Goal: Information Seeking & Learning: Learn about a topic

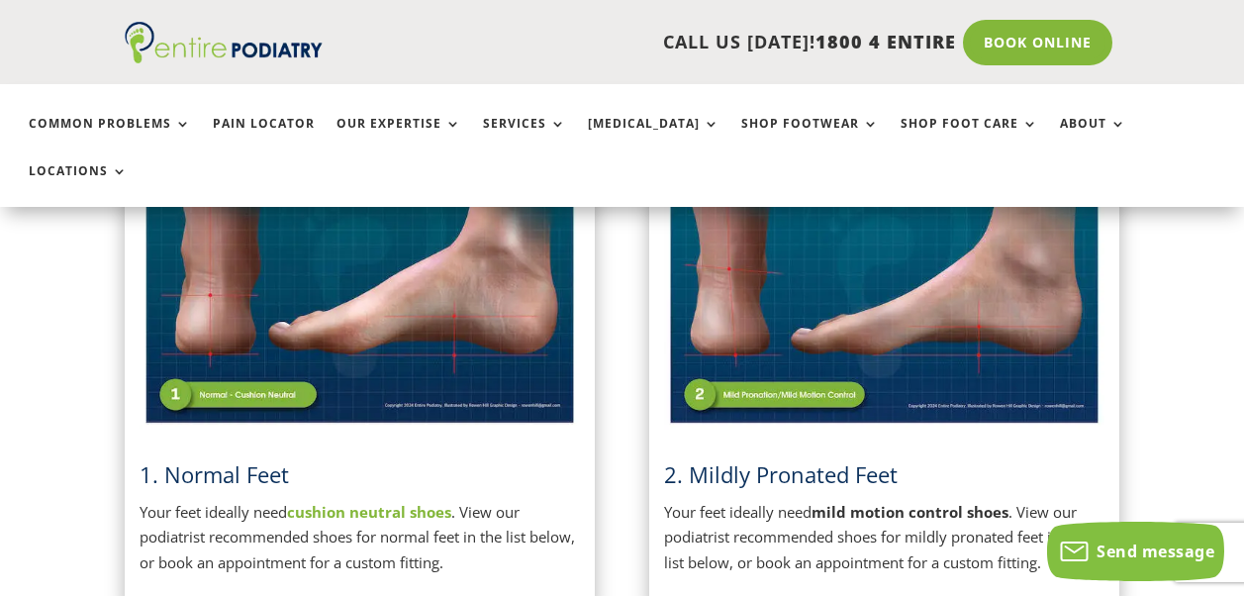
scroll to position [554, 0]
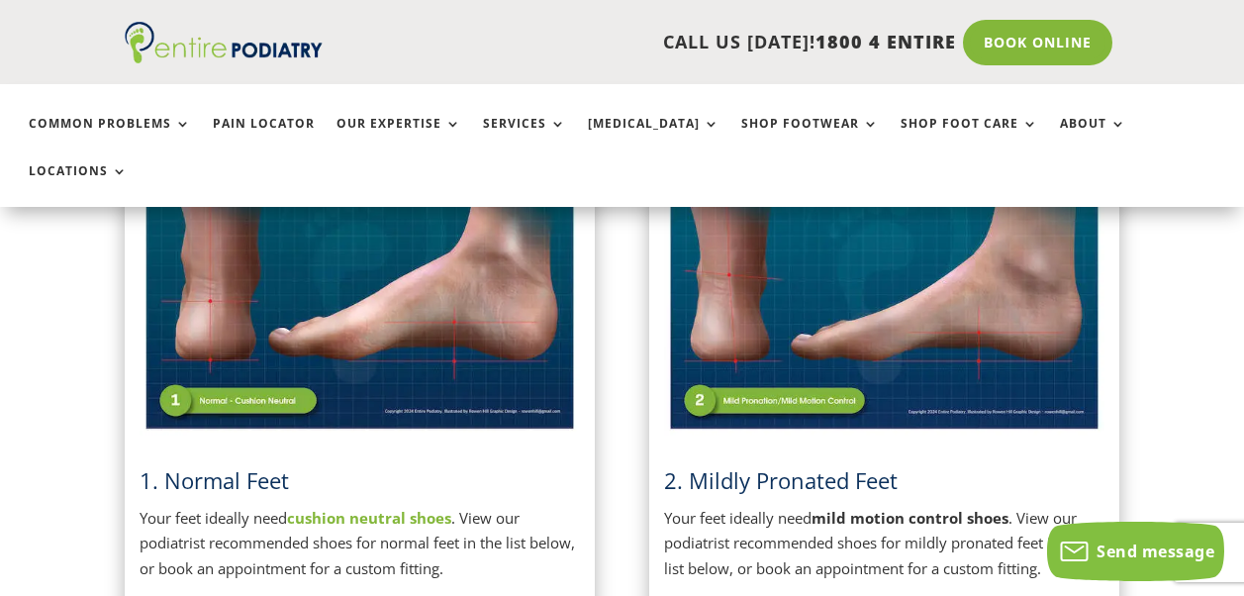
click at [214, 465] on link "1. Normal Feet" at bounding box center [214, 480] width 149 height 30
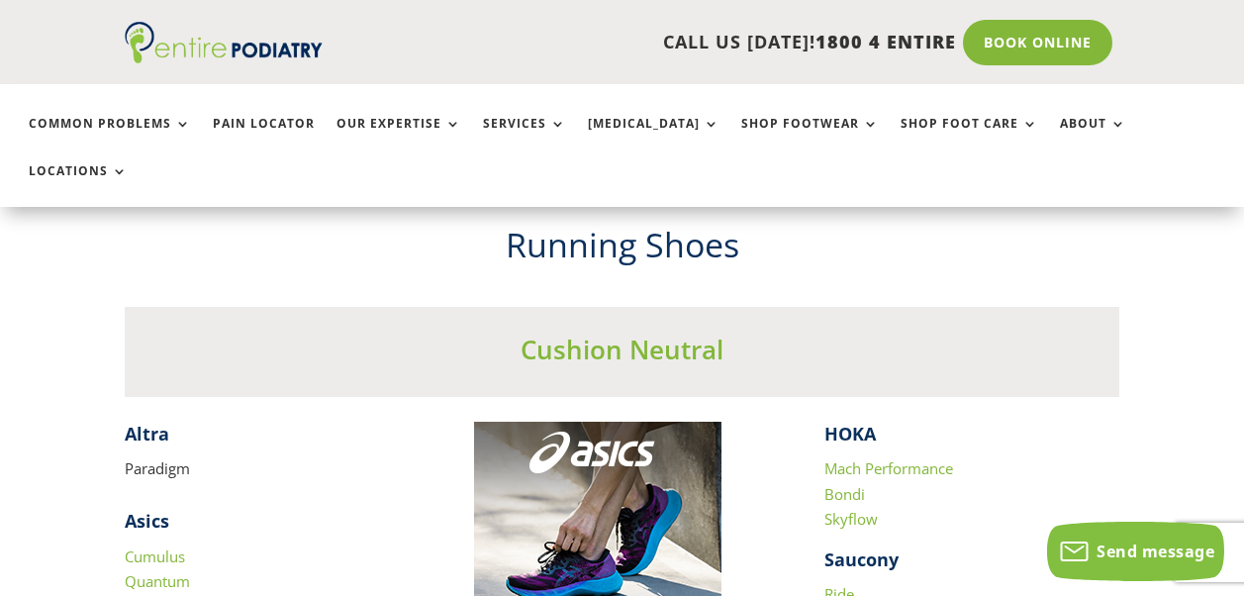
scroll to position [1662, 0]
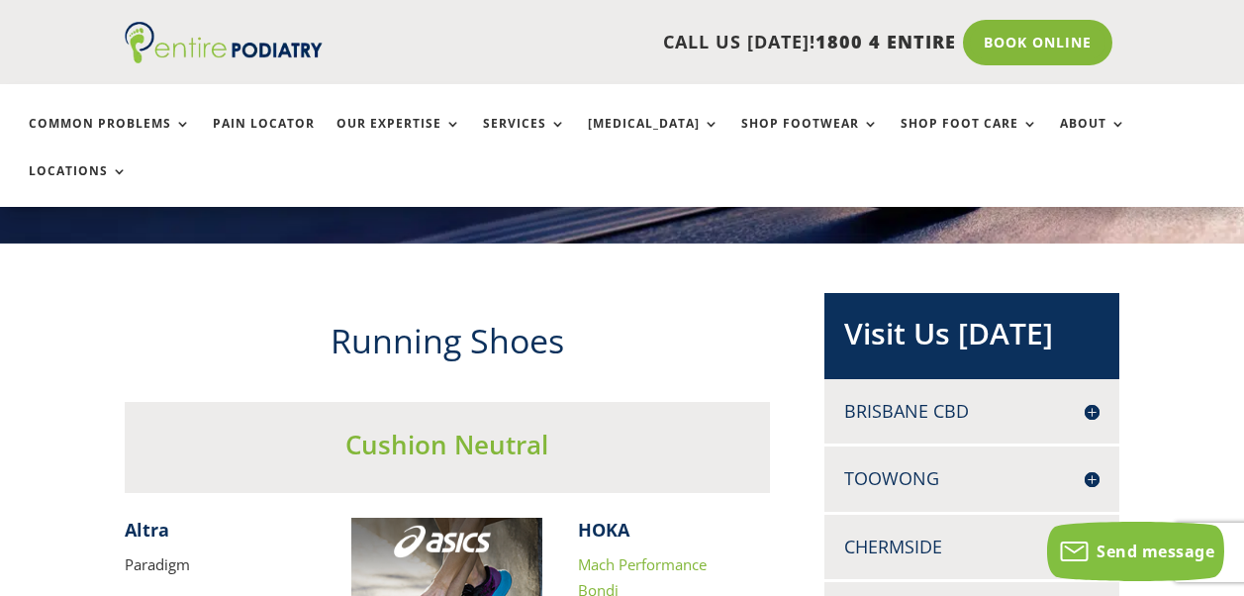
scroll to position [317, 0]
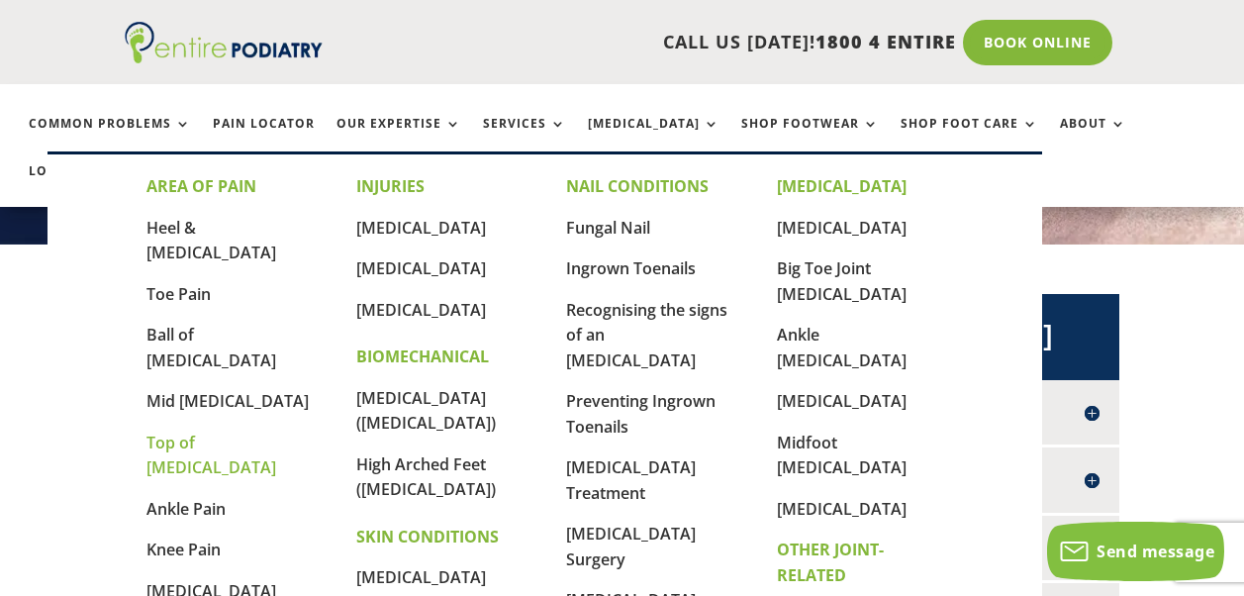
click at [188, 431] on link "Top of [MEDICAL_DATA]" at bounding box center [211, 454] width 130 height 47
